Goal: Answer question/provide support: Share knowledge or assist other users

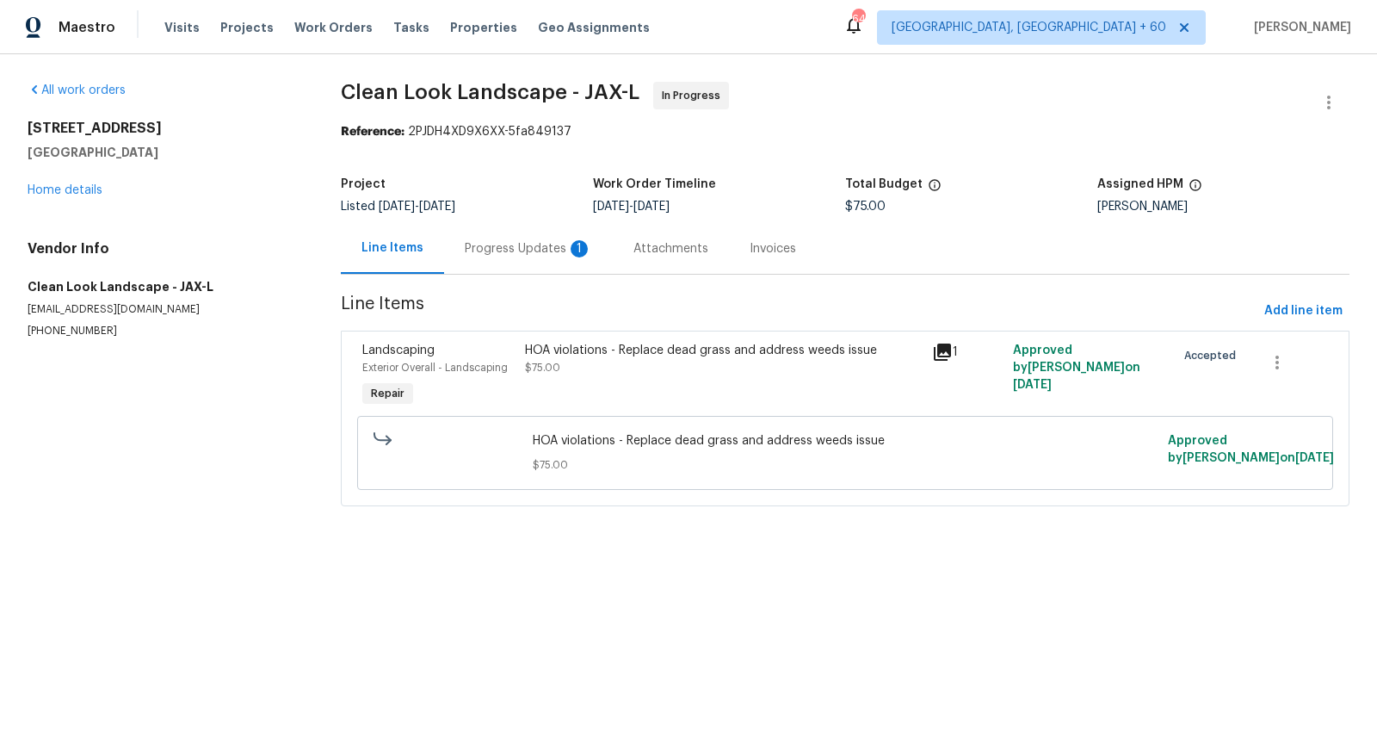
click at [512, 250] on div "Progress Updates 1" at bounding box center [528, 248] width 127 height 17
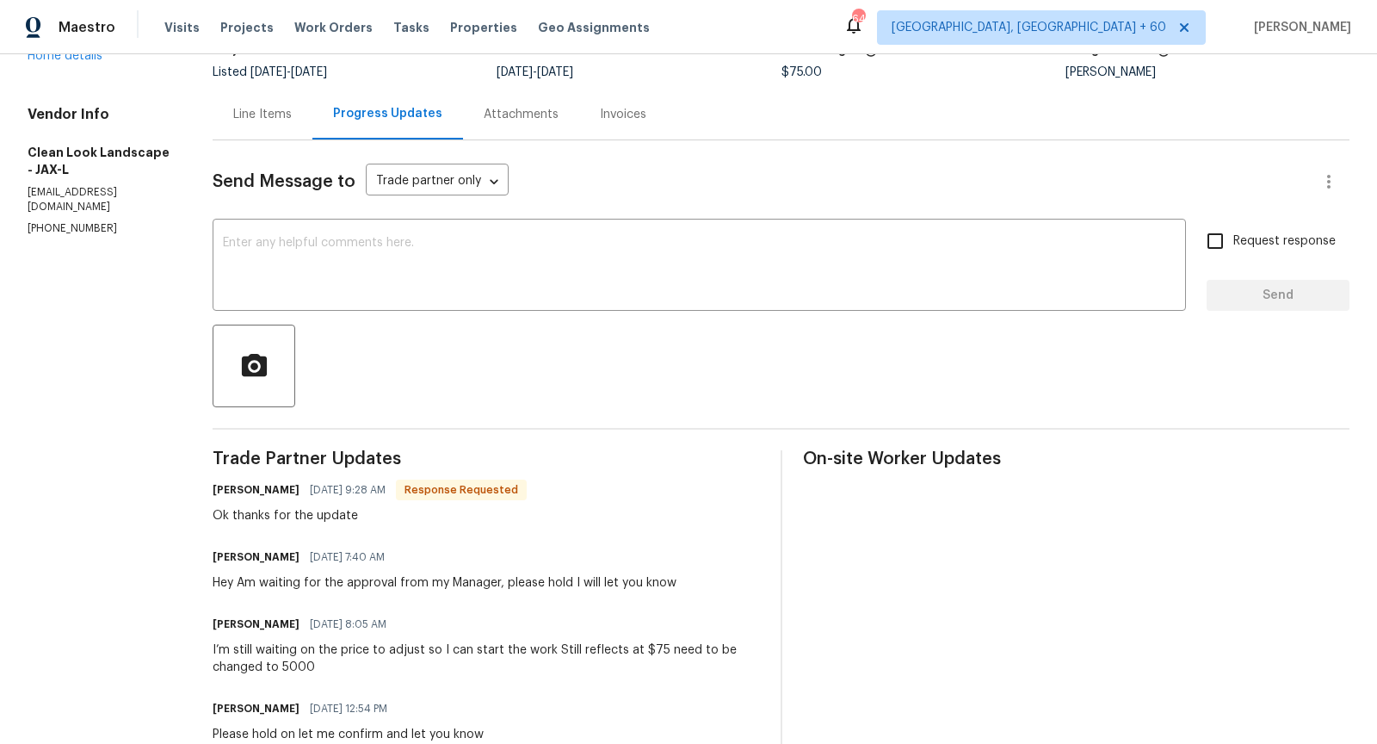
scroll to position [115, 0]
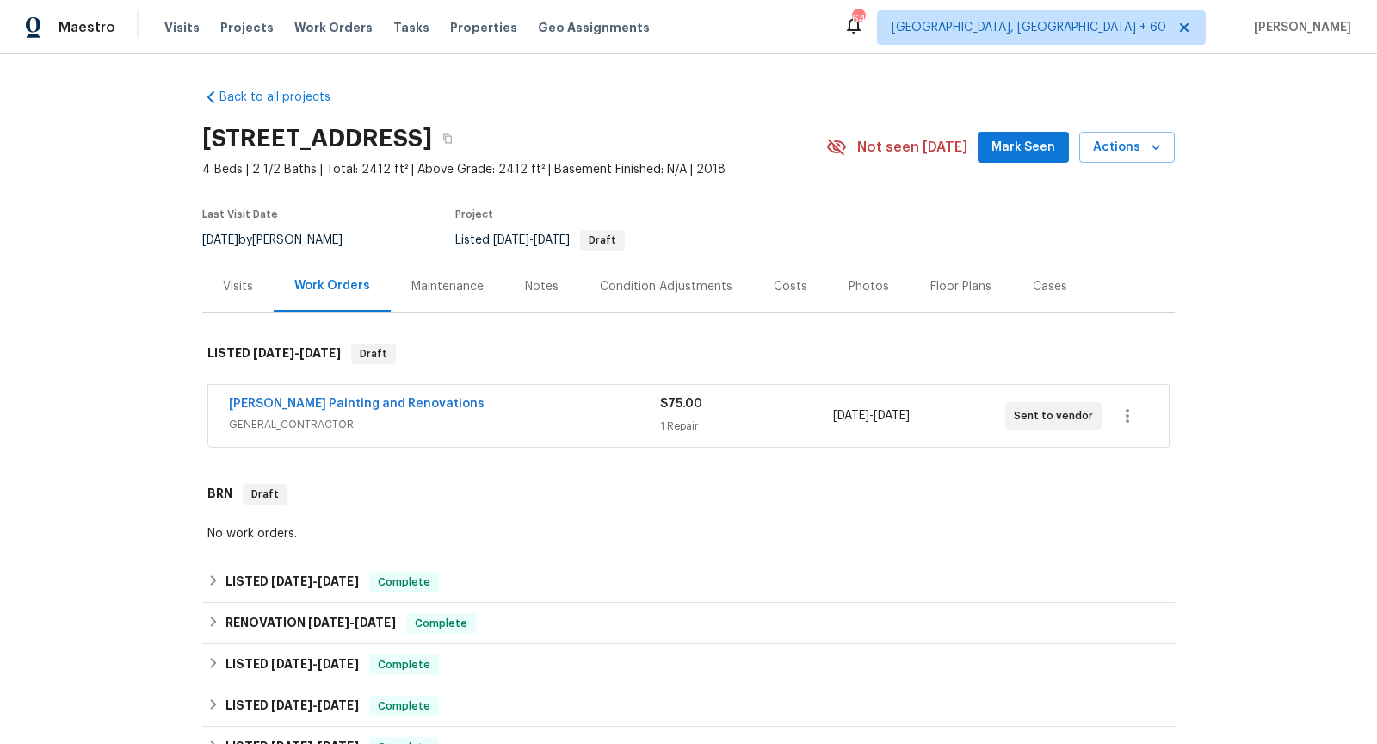
click at [495, 423] on span "GENERAL_CONTRACTOR" at bounding box center [444, 424] width 431 height 17
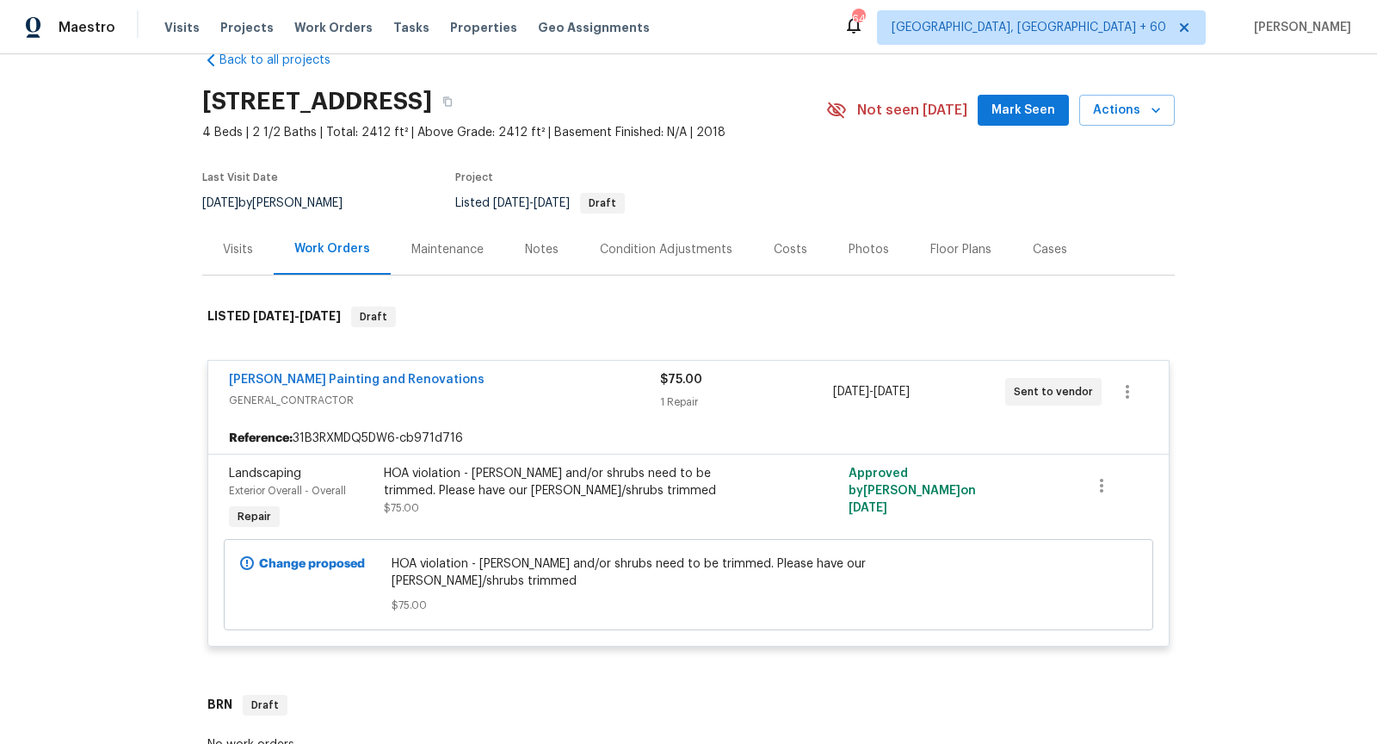
scroll to position [40, 0]
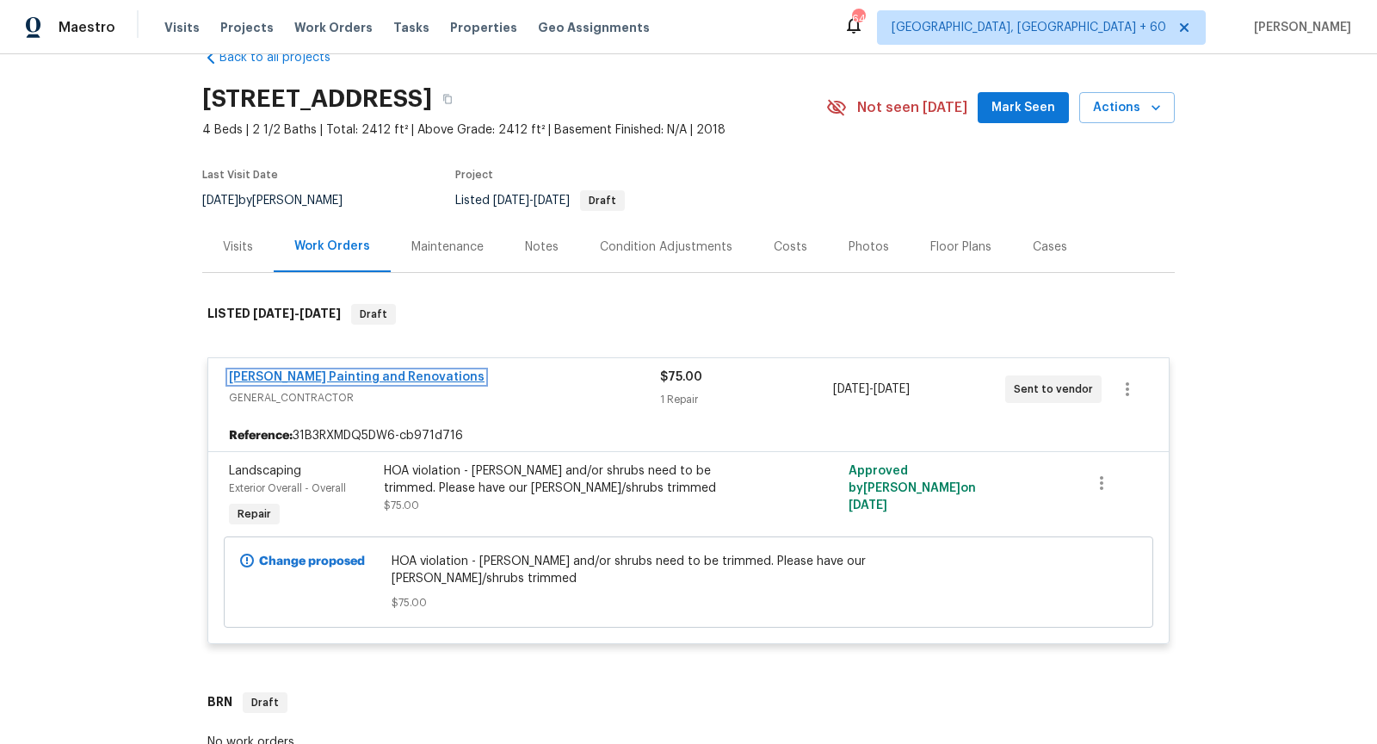
click at [379, 374] on link "Hildebrandt Painting and Renovations" at bounding box center [357, 377] width 256 height 12
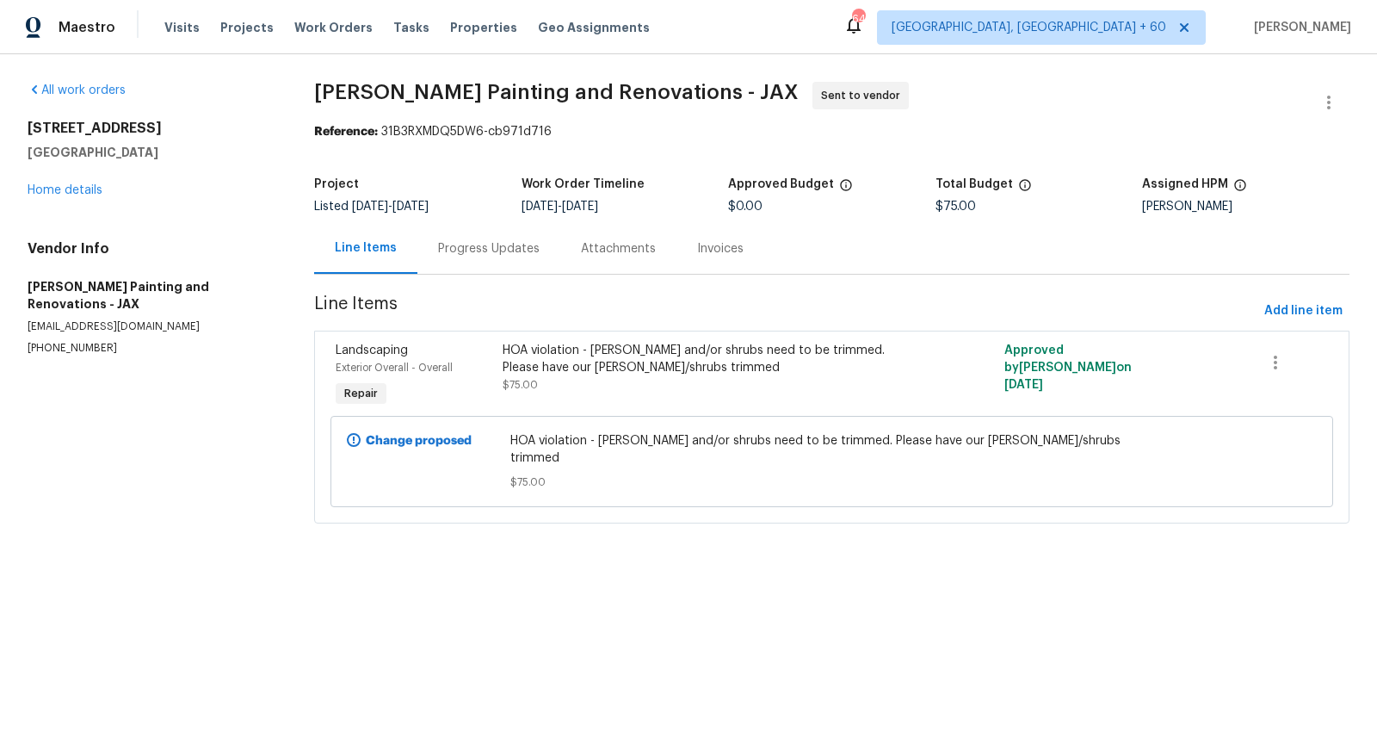
click at [497, 249] on div "Progress Updates" at bounding box center [489, 248] width 102 height 17
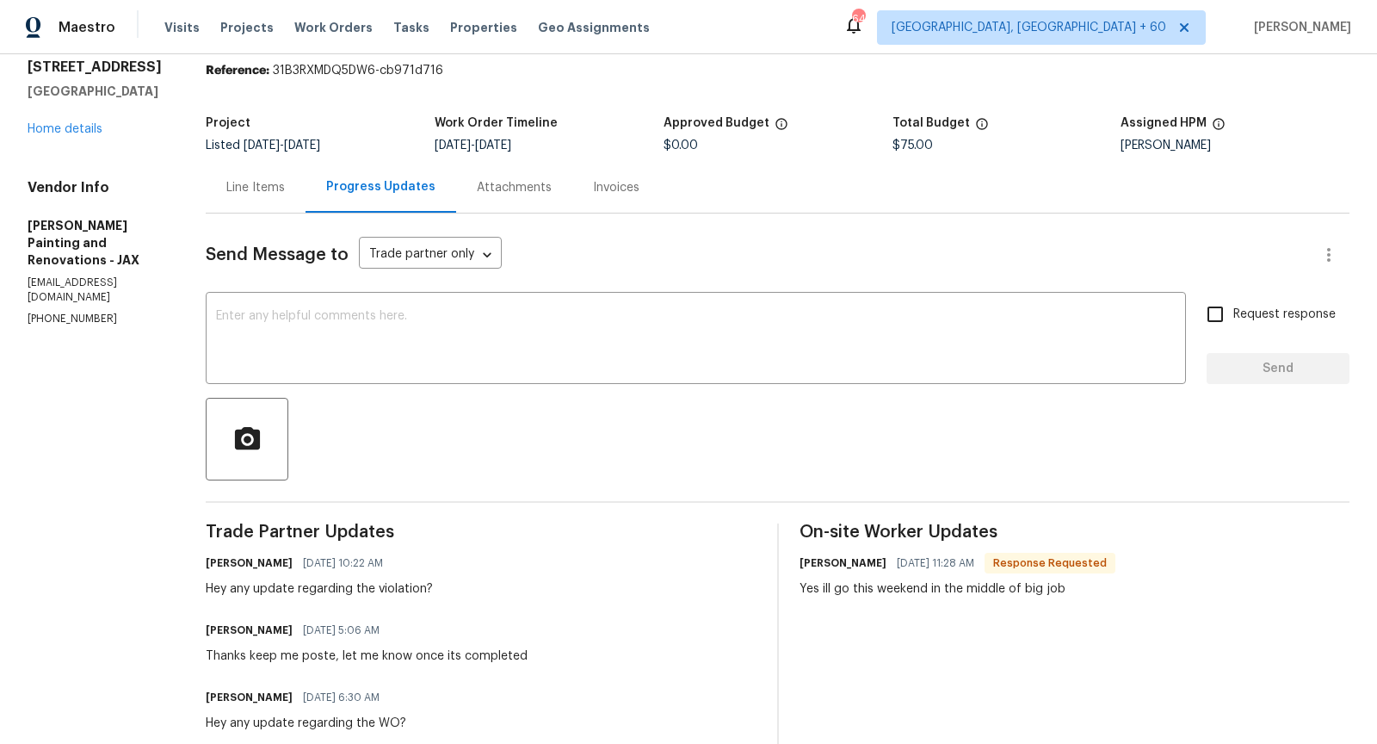
scroll to position [65, 0]
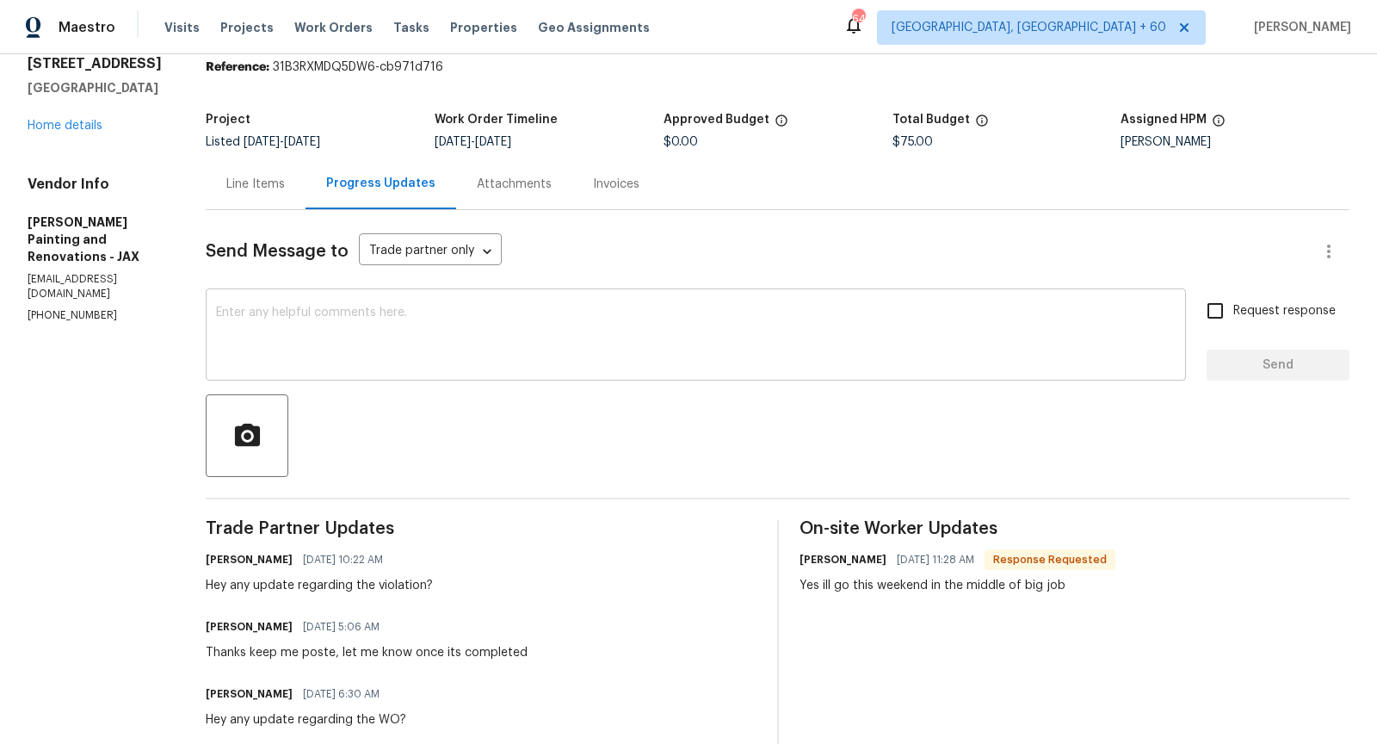
click at [461, 341] on textarea at bounding box center [696, 336] width 960 height 60
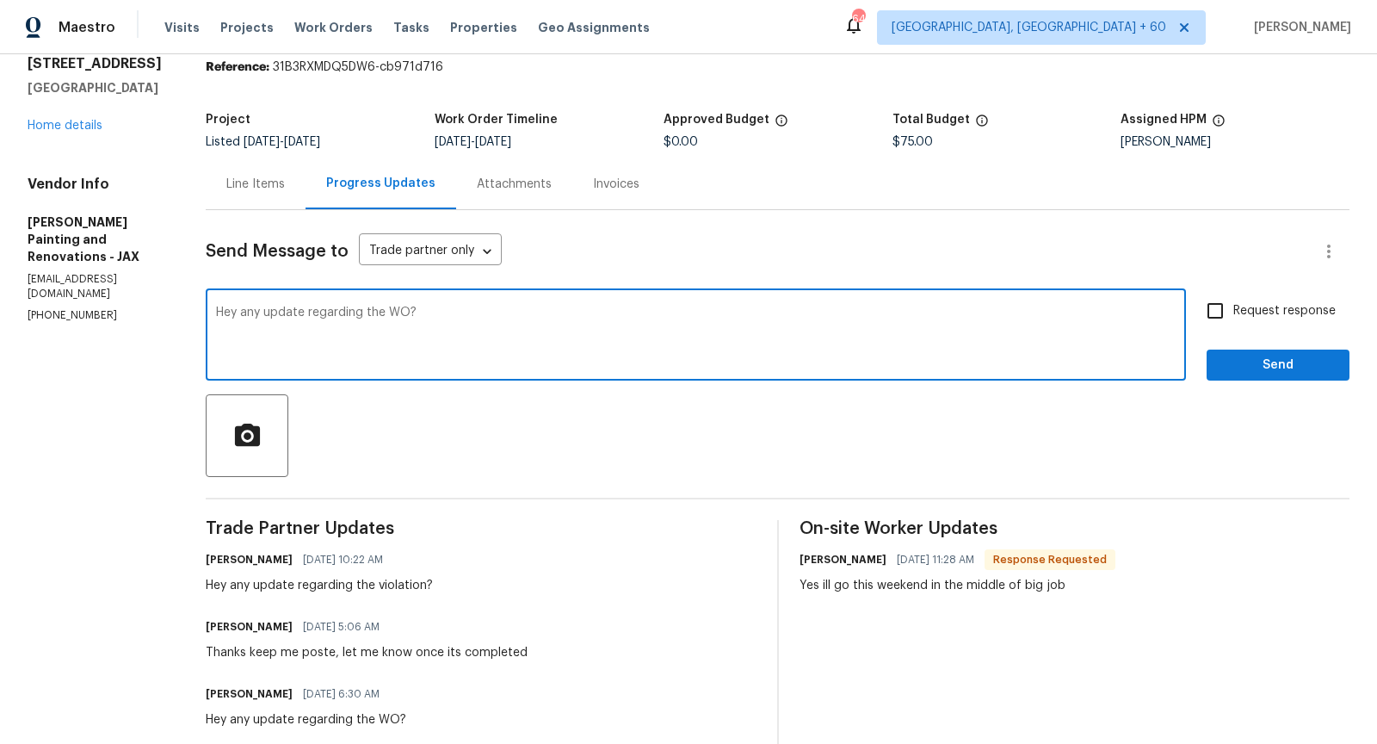
type textarea "Hey any update regarding the WO?"
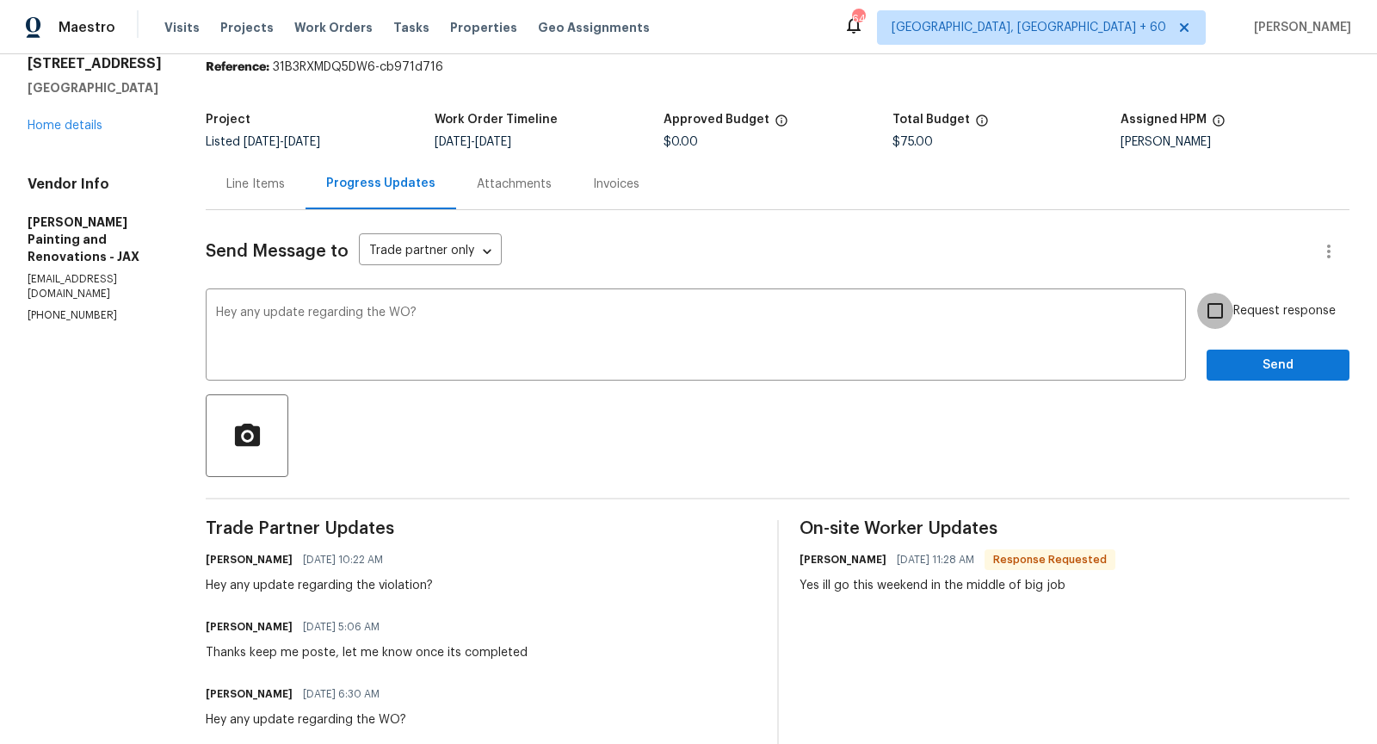
click at [1224, 306] on input "Request response" at bounding box center [1215, 311] width 36 height 36
checkbox input "true"
click at [1256, 365] on span "Send" at bounding box center [1277, 366] width 115 height 22
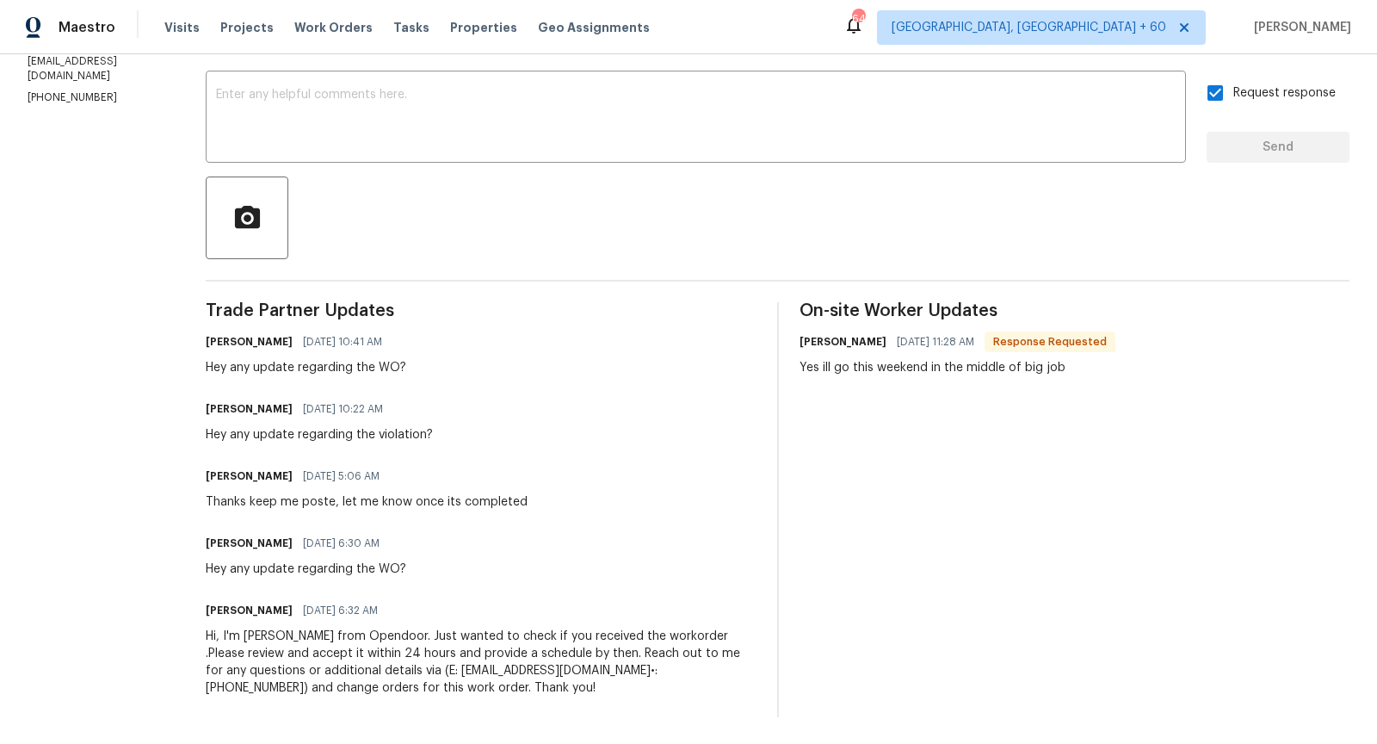
scroll to position [0, 0]
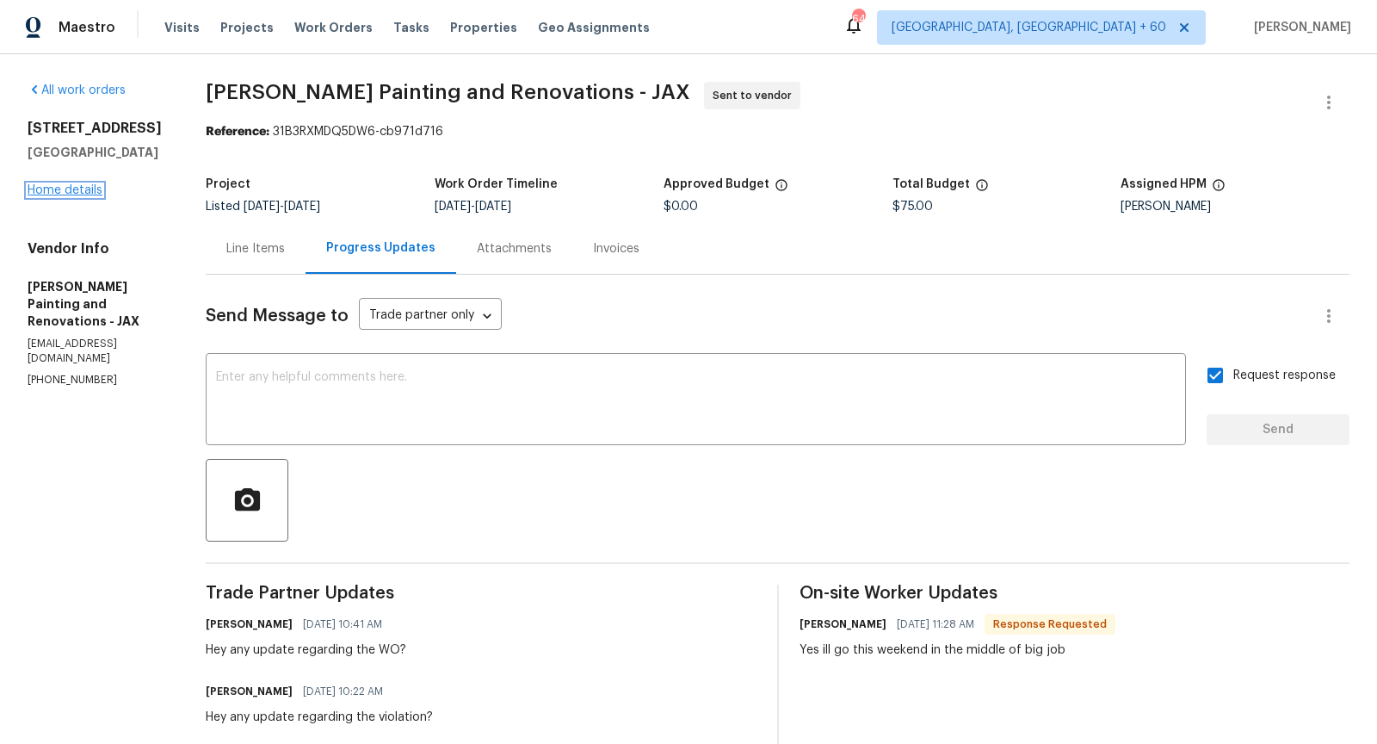
click at [80, 188] on link "Home details" at bounding box center [65, 190] width 75 height 12
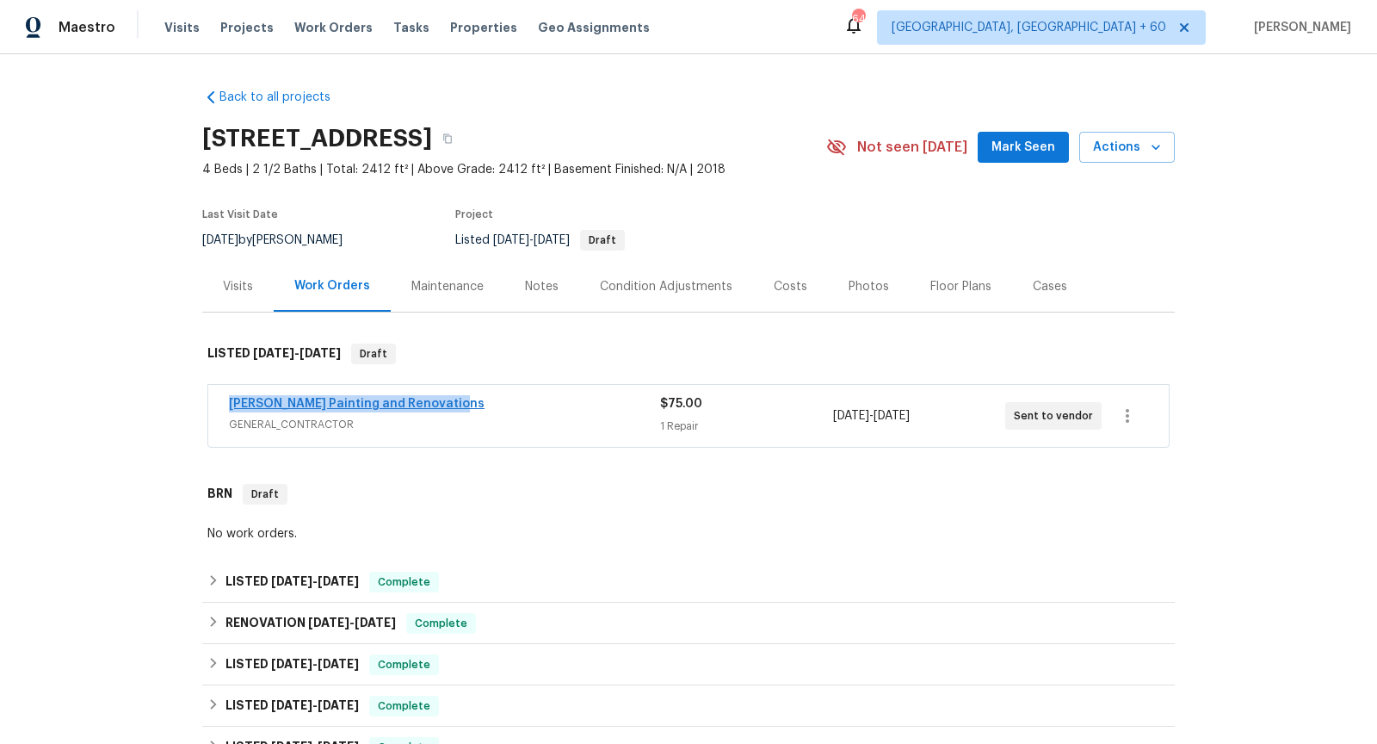
drag, startPoint x: 460, startPoint y: 402, endPoint x: 229, endPoint y: 403, distance: 231.5
click at [229, 403] on div "Hildebrandt Painting and Renovations" at bounding box center [444, 405] width 431 height 21
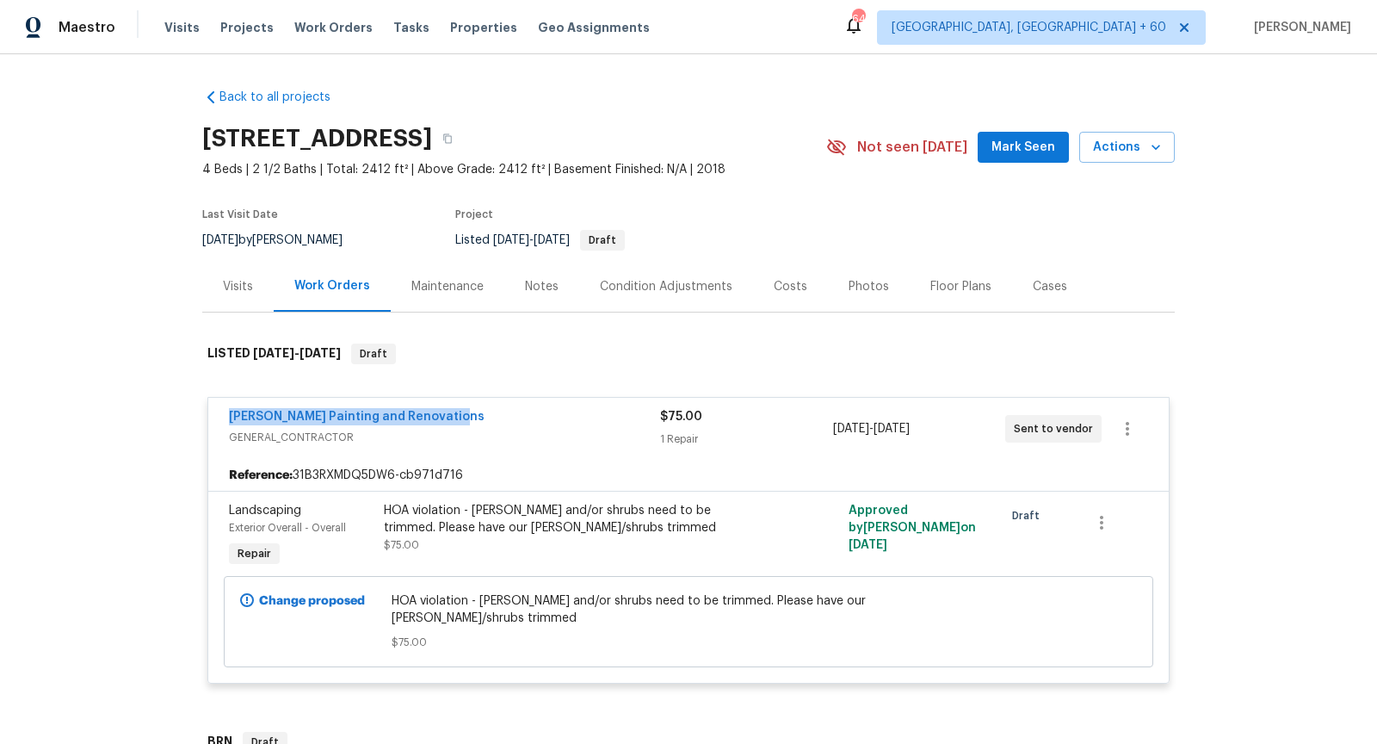
copy link "Hildebrandt Painting and Renovations"
